Goal: Task Accomplishment & Management: Manage account settings

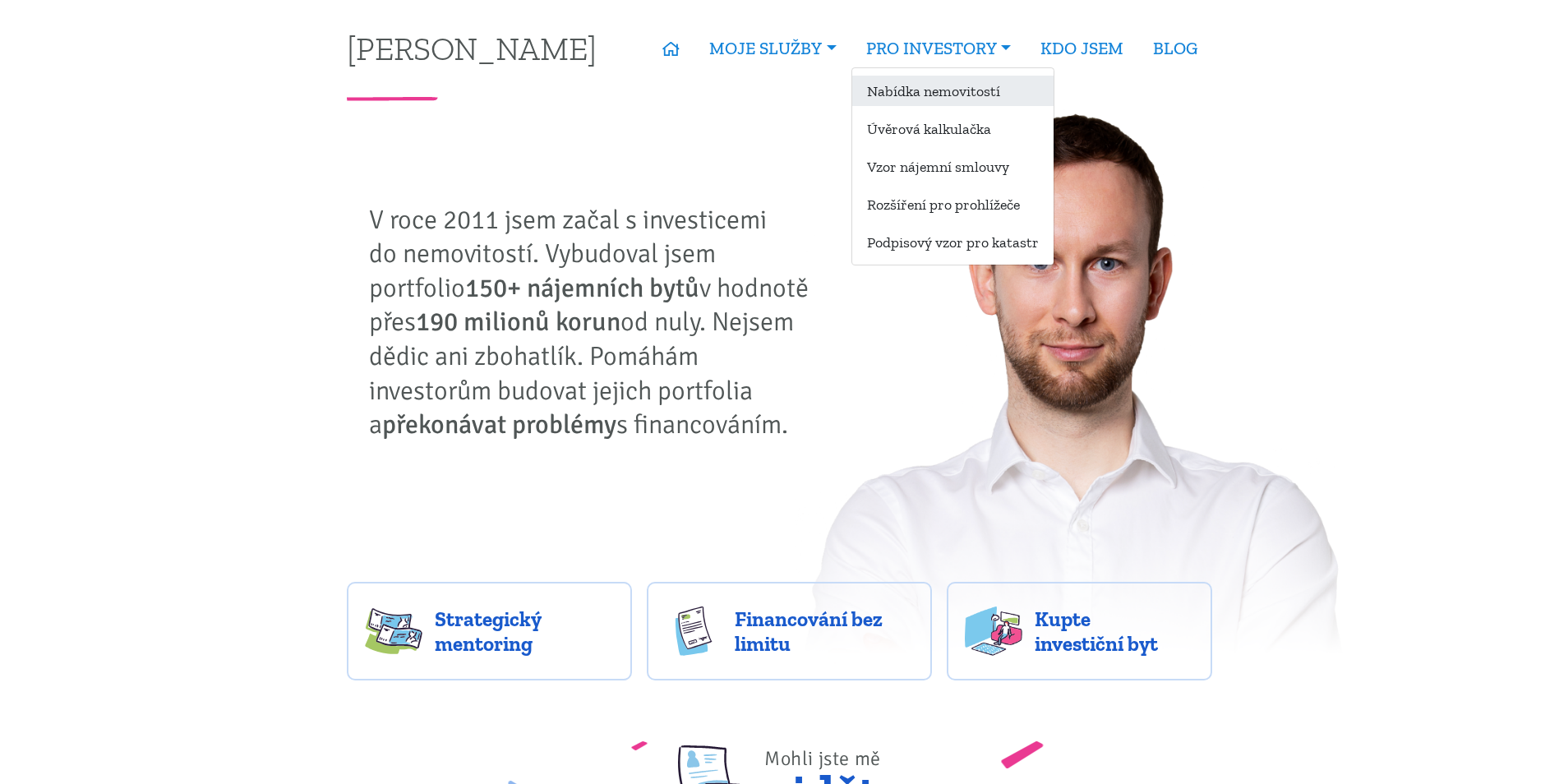
click at [973, 88] on link "Nabídka nemovitostí" at bounding box center [952, 91] width 201 height 30
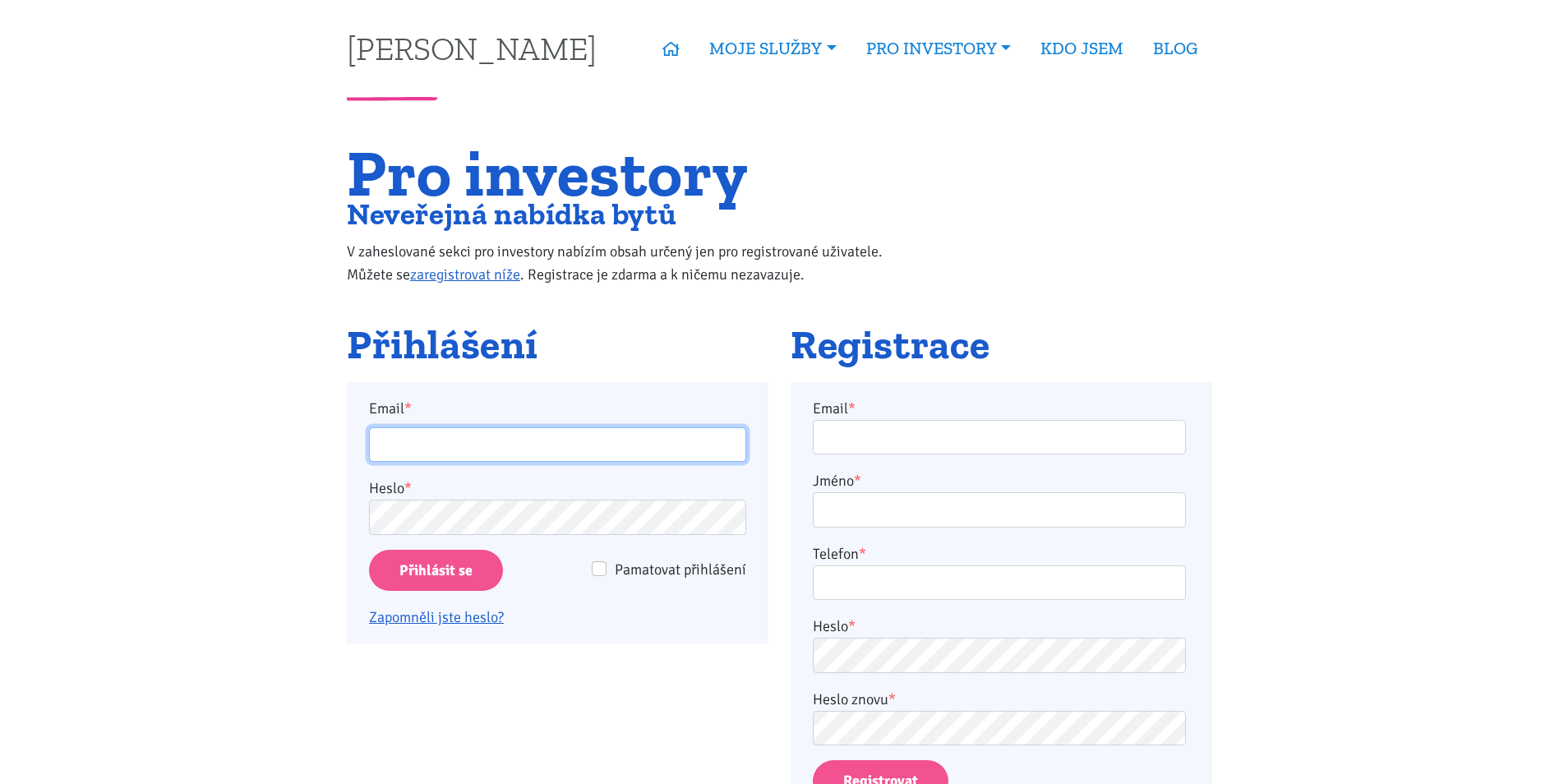
click at [472, 439] on input "Email *" at bounding box center [558, 445] width 377 height 35
type input "martinjakl88@gmail.com"
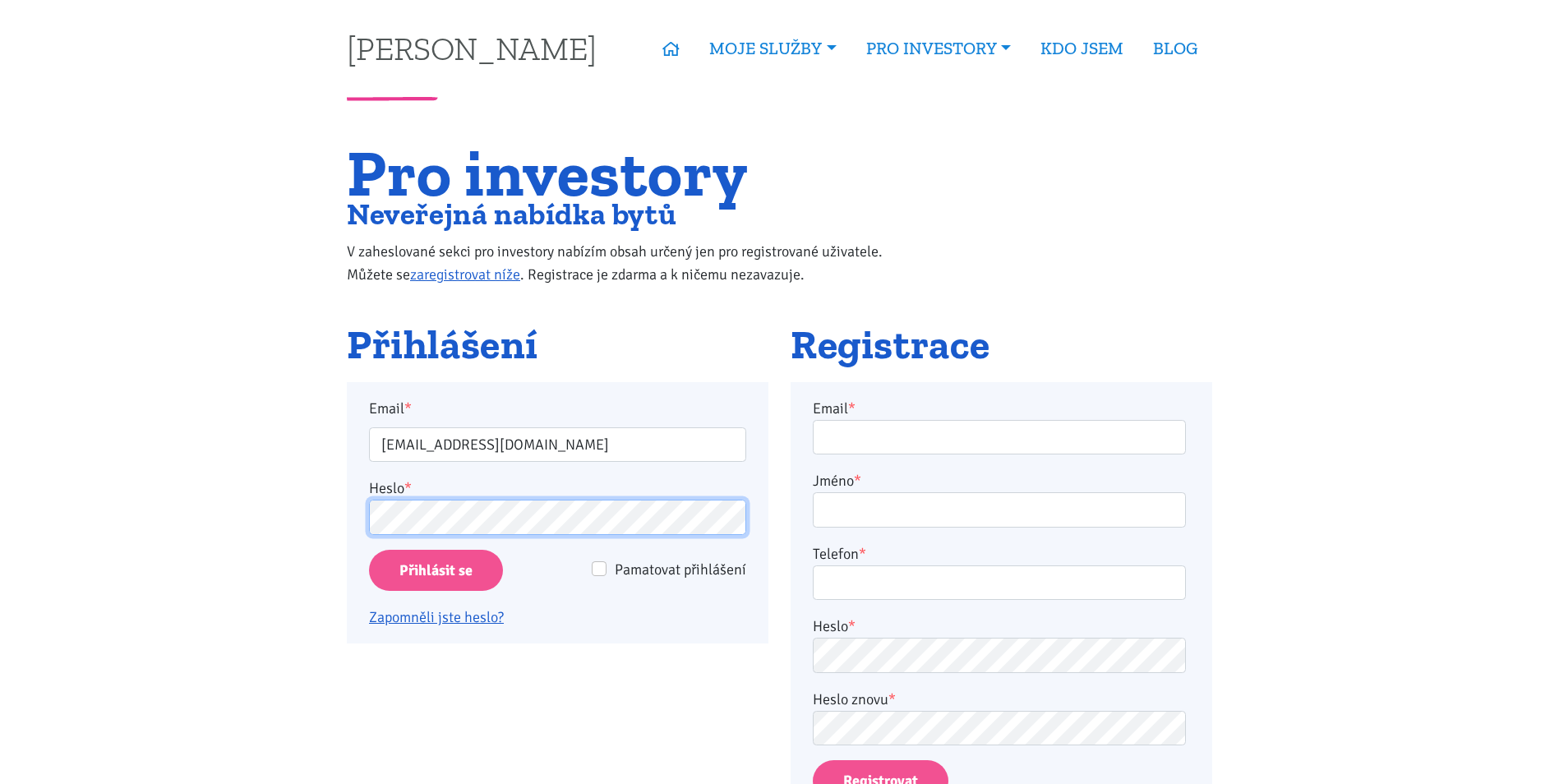
click at [369, 550] on input "Přihlásit se" at bounding box center [436, 571] width 134 height 42
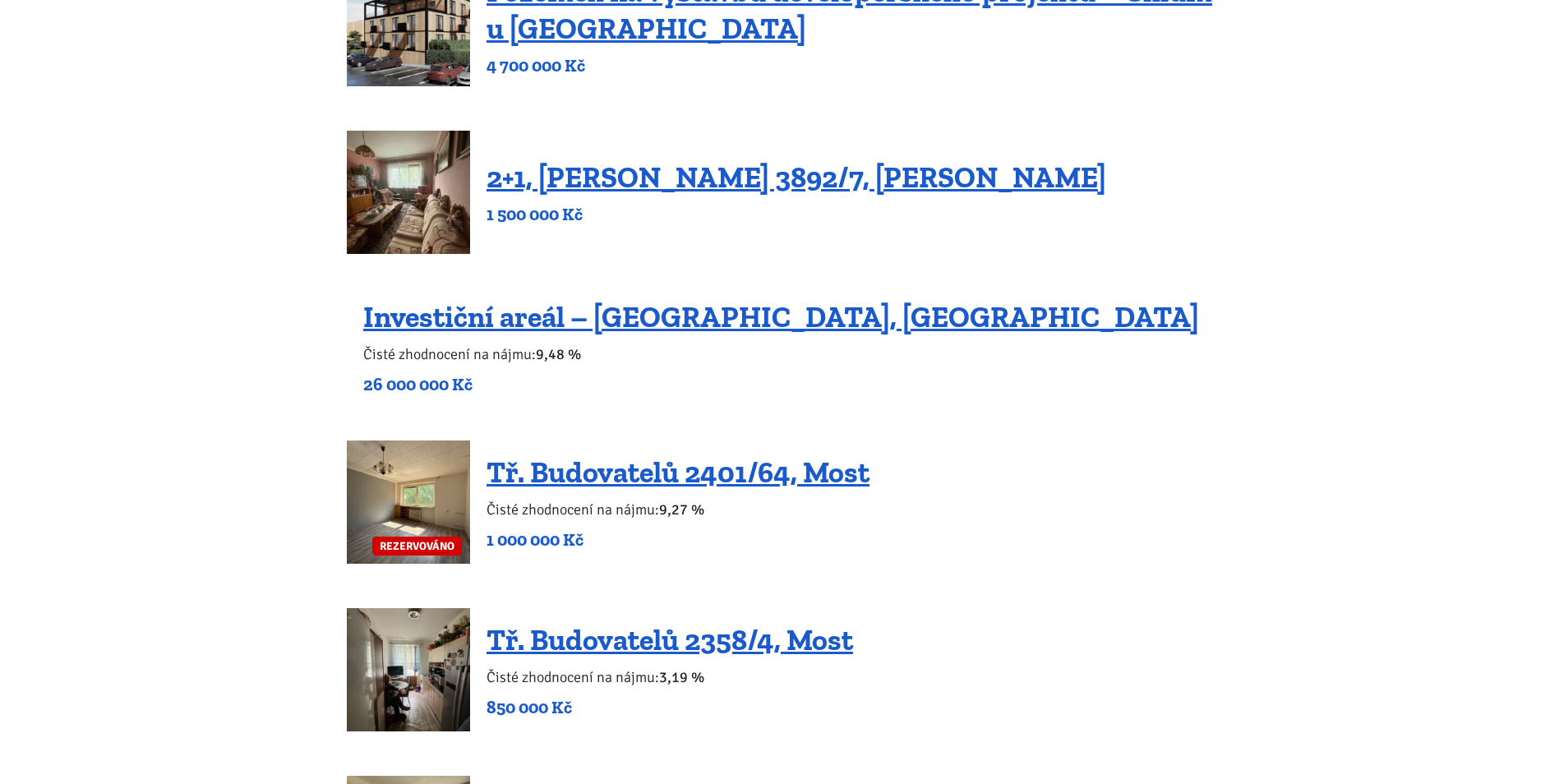
scroll to position [329, 0]
